Goal: Task Accomplishment & Management: Use online tool/utility

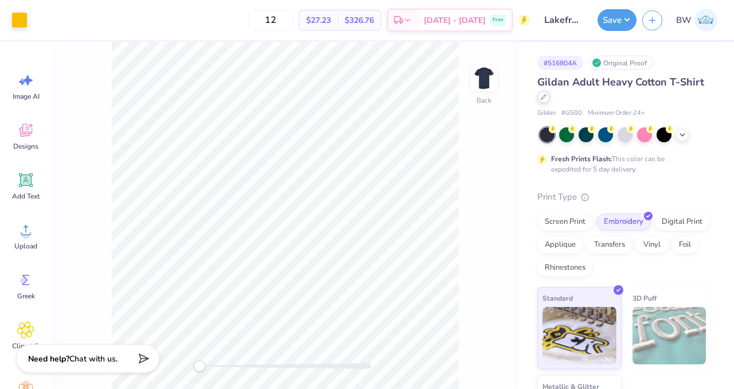
click at [546, 96] on icon at bounding box center [544, 97] width 6 height 6
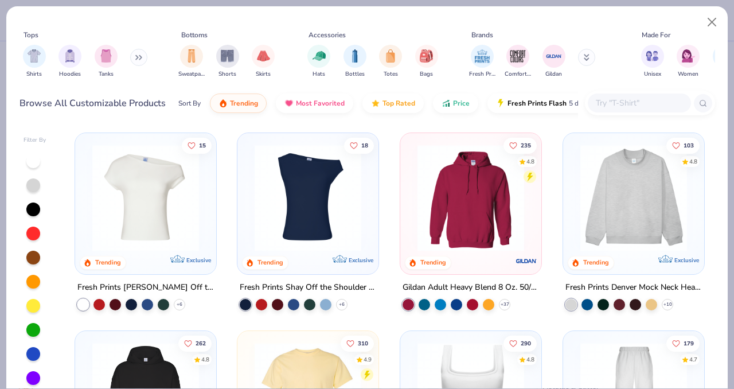
click at [615, 100] on input "text" at bounding box center [639, 102] width 88 height 13
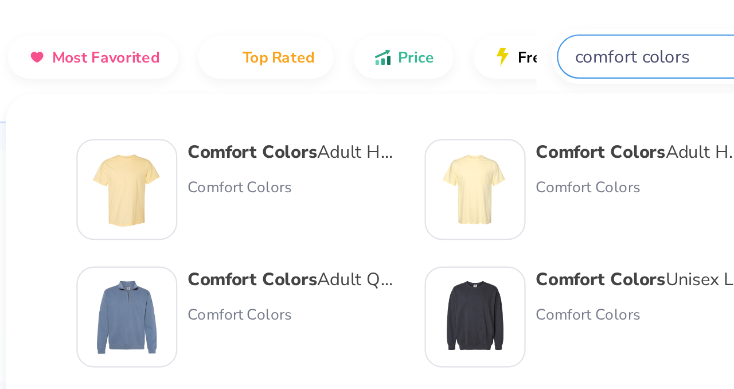
type input "comfort colors"
click at [445, 147] on div "Comfort Colors Adult Heavyweight T-Shirt" at bounding box center [405, 146] width 96 height 12
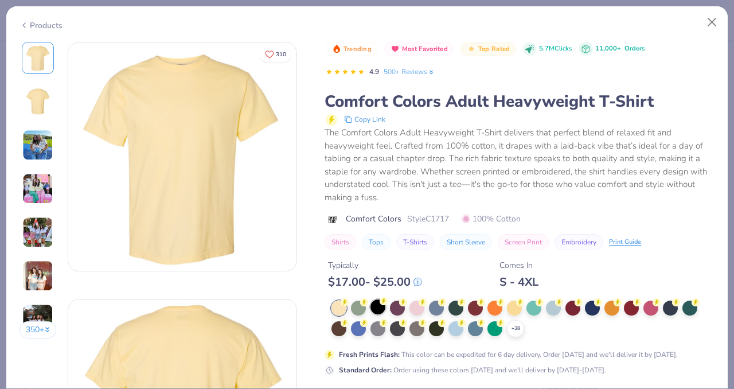
click at [378, 308] on div at bounding box center [377, 306] width 15 height 15
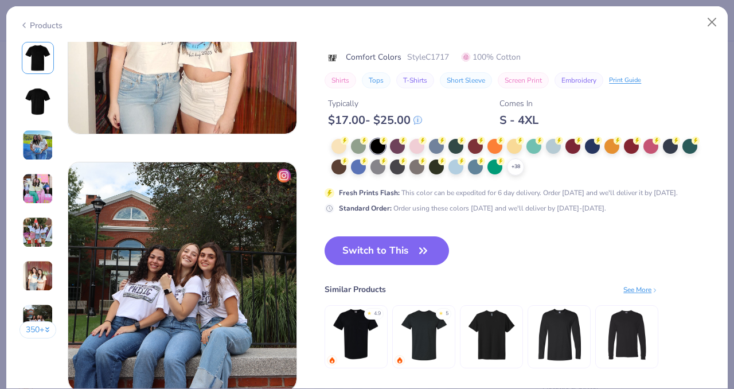
scroll to position [1421, 0]
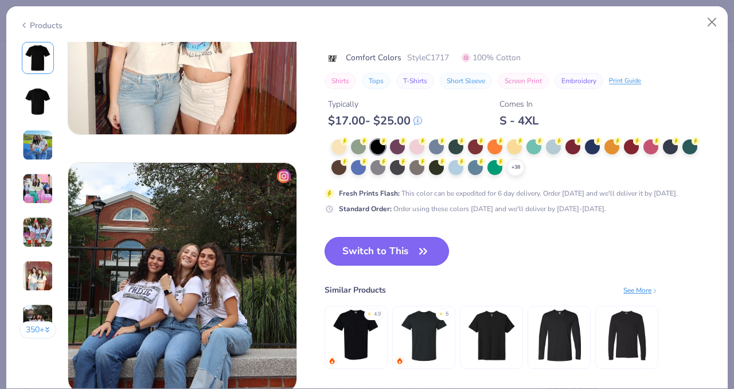
click at [386, 244] on button "Switch to This" at bounding box center [386, 251] width 124 height 29
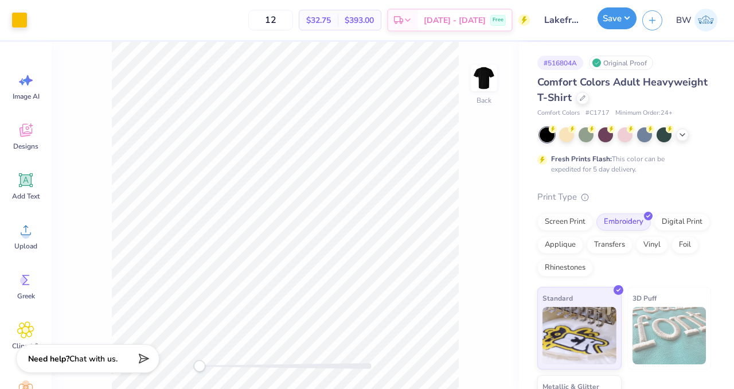
click at [610, 25] on button "Save" at bounding box center [616, 18] width 39 height 22
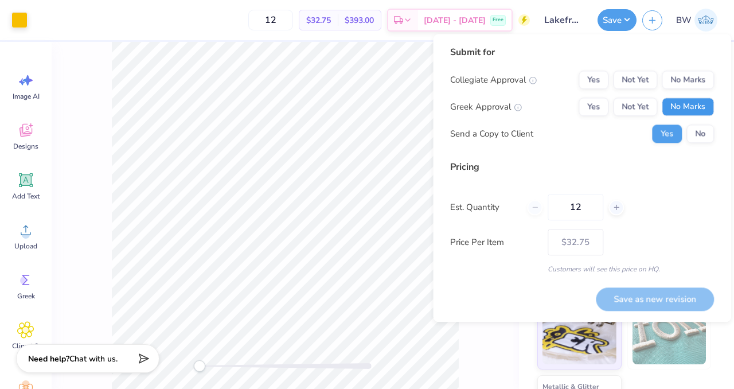
click at [680, 107] on button "No Marks" at bounding box center [688, 106] width 52 height 18
click at [682, 69] on div "Submit for Collegiate Approval Yes Not Yet No Marks Greek Approval Yes Not Yet …" at bounding box center [582, 98] width 264 height 106
click at [685, 74] on button "No Marks" at bounding box center [688, 80] width 52 height 18
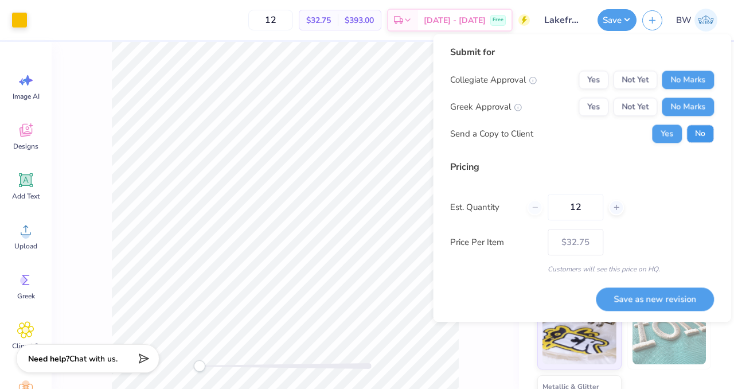
click at [705, 128] on button "No" at bounding box center [700, 133] width 28 height 18
click at [616, 204] on icon at bounding box center [616, 207] width 8 height 8
type input "13"
click at [586, 204] on input "13" at bounding box center [576, 207] width 56 height 26
type input "13"
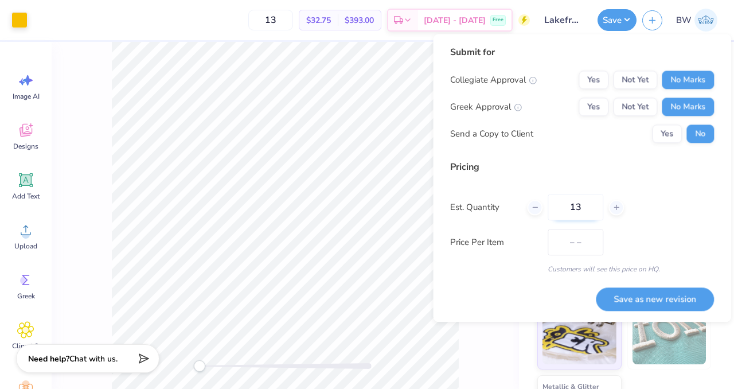
type input "$31.77"
type input "1"
type input "0"
type input "048"
type input "48"
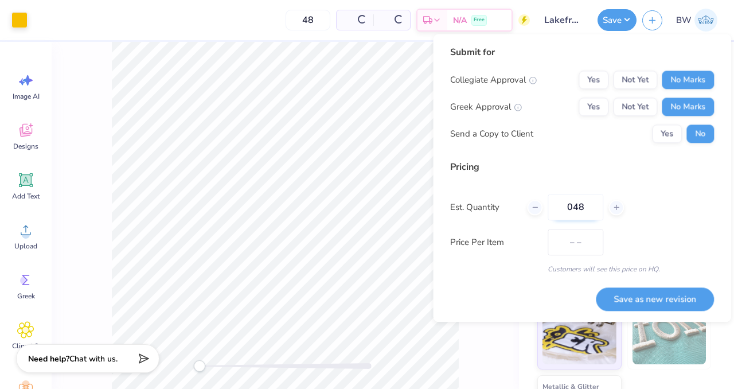
type input "$22.39"
type input "0"
type input "48"
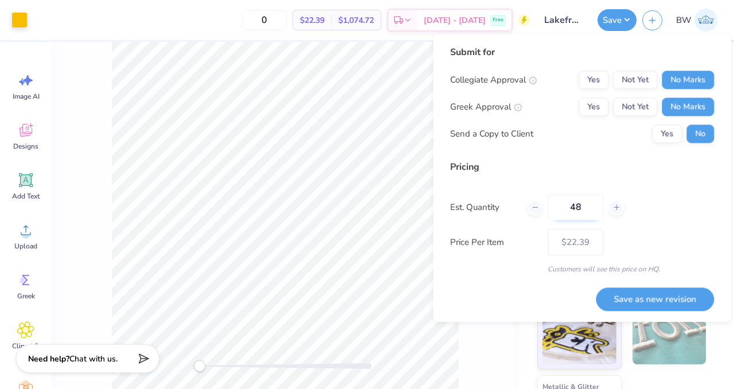
type input "48"
type input "$22.39"
type input "48"
click at [642, 302] on button "Save as new revision" at bounding box center [655, 299] width 118 height 24
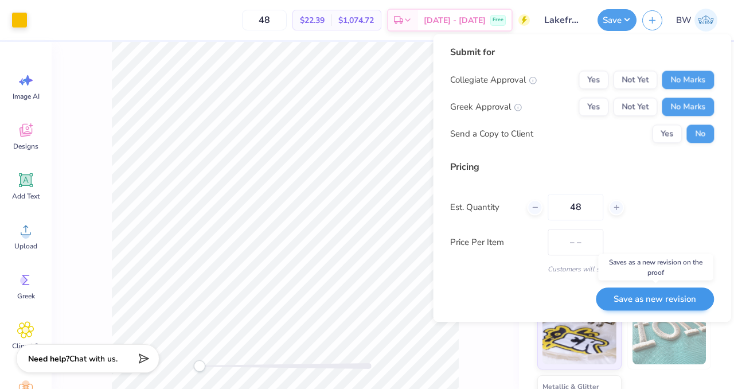
type input "$22.39"
